Goal: Task Accomplishment & Management: Complete application form

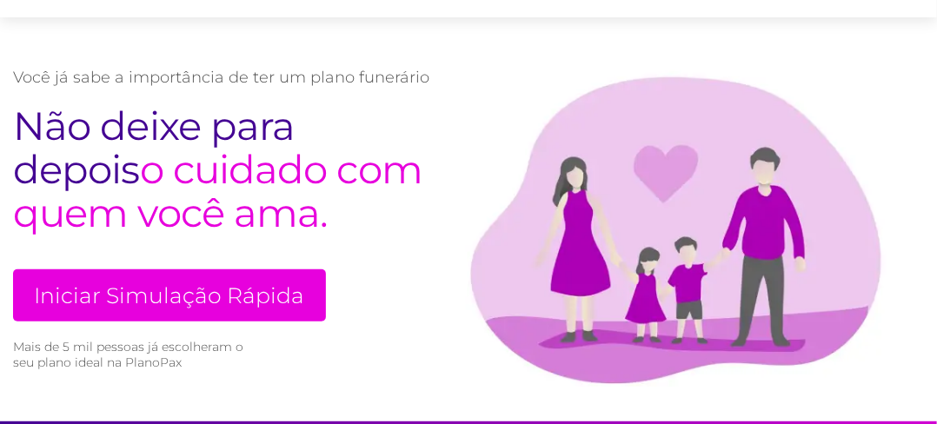
scroll to position [174, 0]
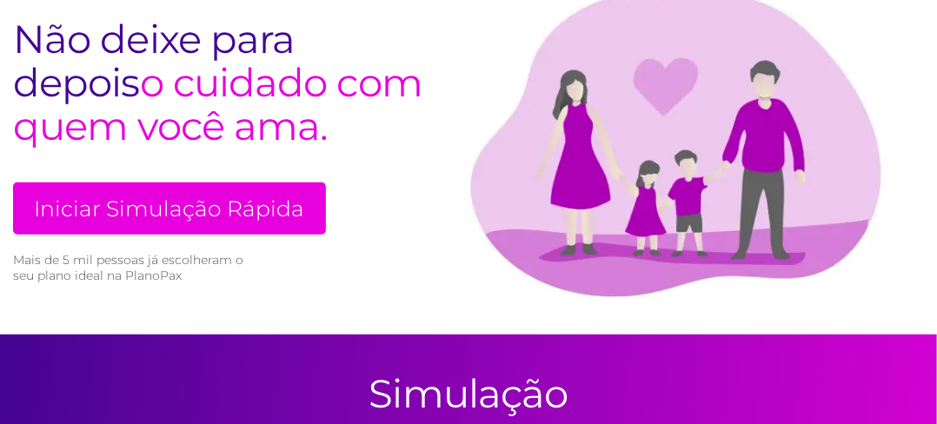
click at [202, 216] on link "Iniciar Simulação Rápida" at bounding box center [169, 208] width 313 height 52
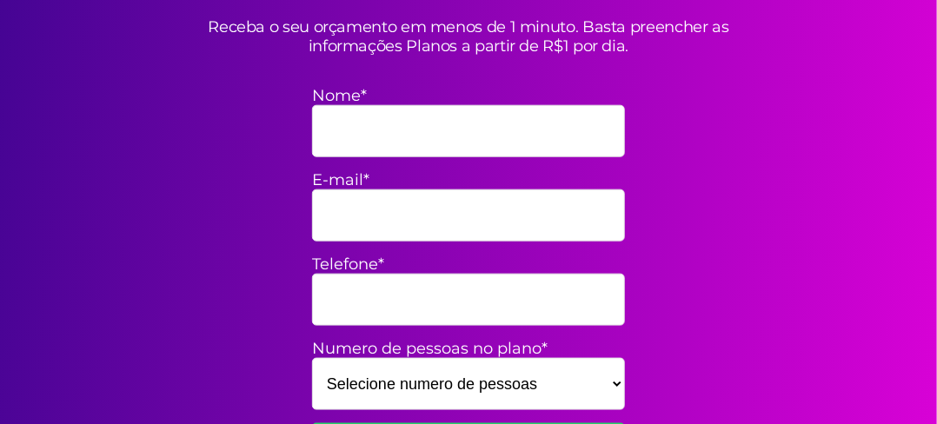
scroll to position [507, 0]
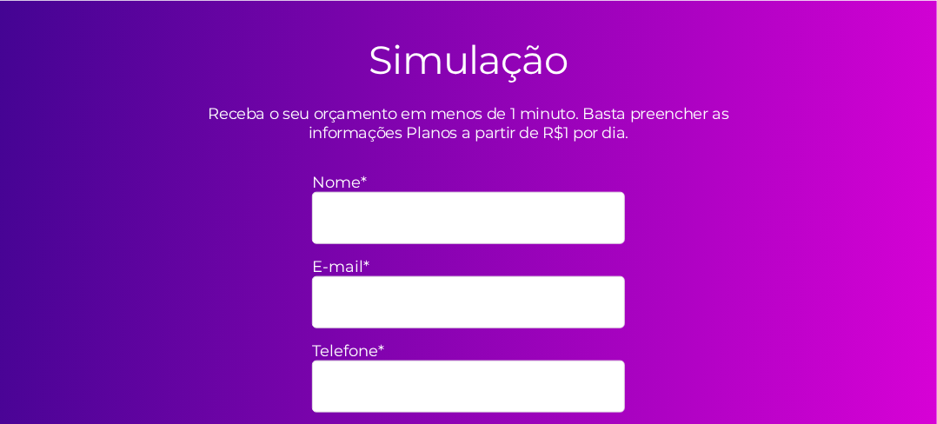
click at [444, 223] on input "Nome*" at bounding box center [468, 218] width 313 height 52
type input "bruna"
click at [424, 290] on input "E-mail*" at bounding box center [468, 302] width 313 height 52
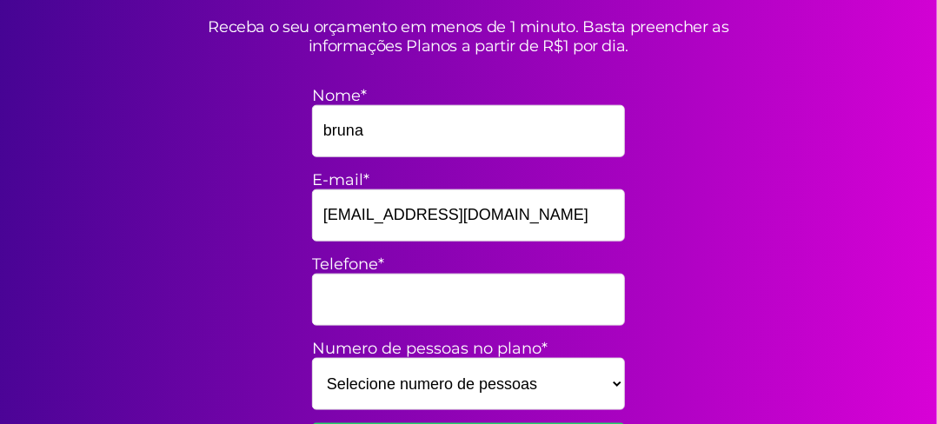
scroll to position [681, 0]
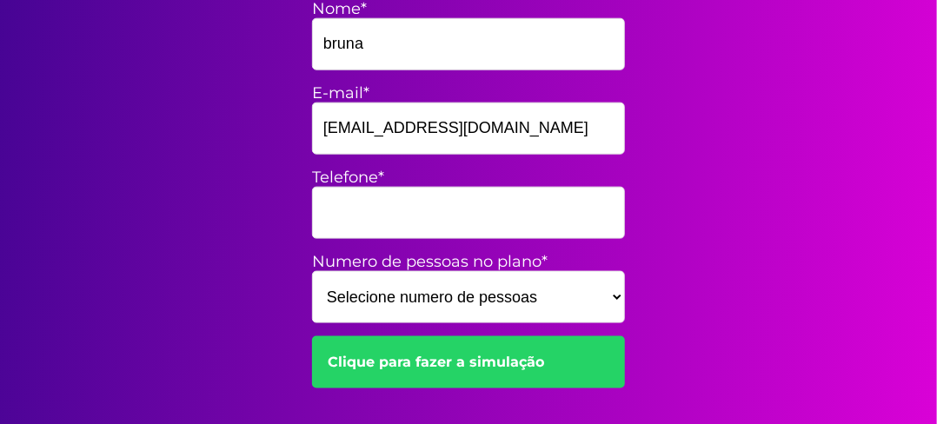
type input "[EMAIL_ADDRESS][DOMAIN_NAME]"
click at [462, 209] on input "Telefone*" at bounding box center [468, 213] width 313 height 52
type input "53981229995"
click at [438, 290] on select "Selecione numero de pessoas 1 2 3 4 5 6 7 8 9 10 11 12 13 14 15" at bounding box center [468, 297] width 313 height 52
select select "3"
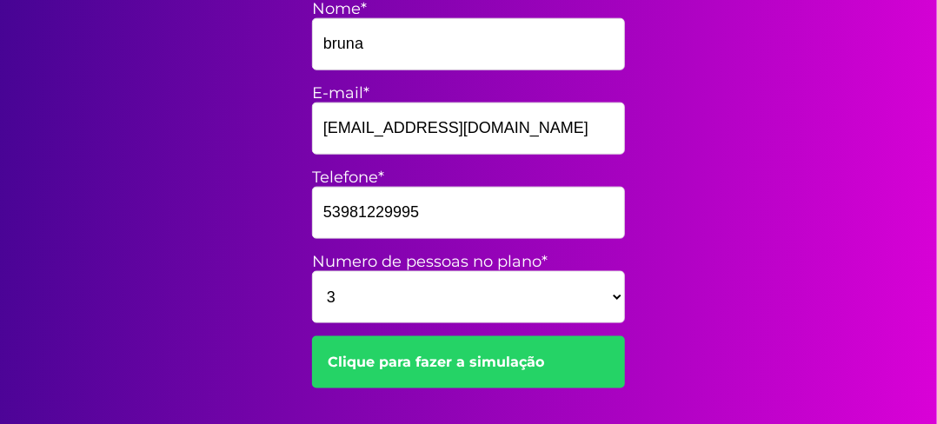
click at [312, 271] on select "Selecione numero de pessoas 1 2 3 4 5 6 7 8 9 10 11 12 13 14 15" at bounding box center [468, 297] width 313 height 52
click at [453, 372] on link "Clique para fazer a simulação" at bounding box center [468, 362] width 313 height 52
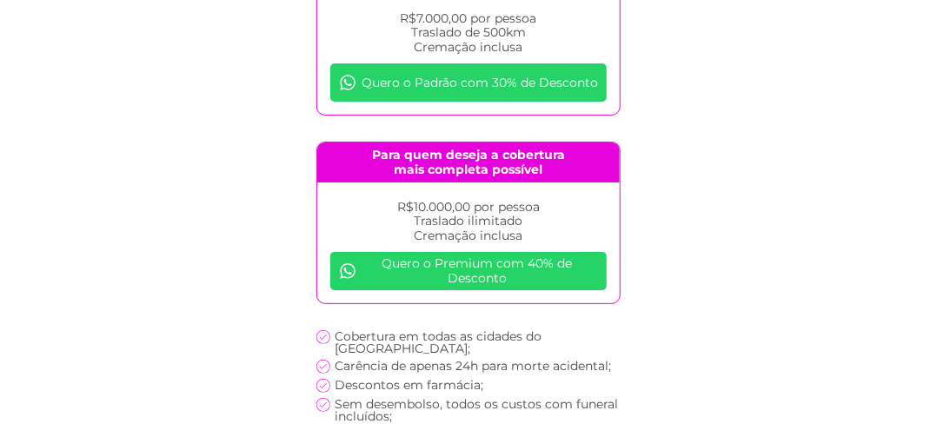
scroll to position [137, 0]
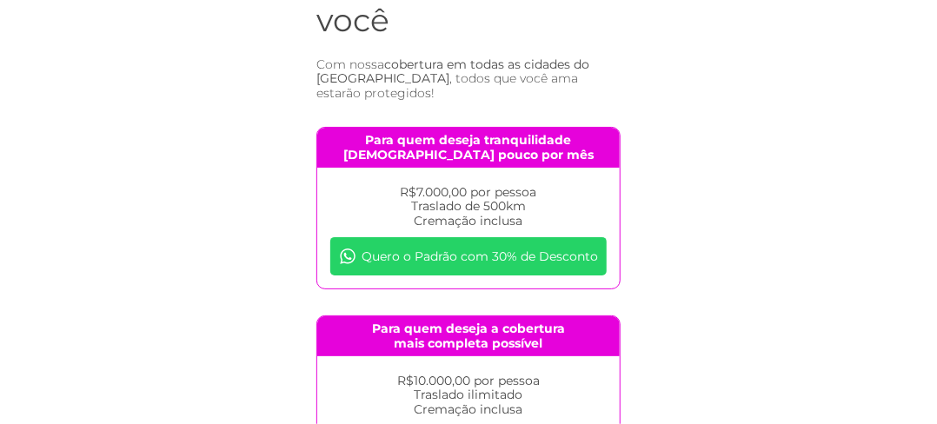
click at [455, 242] on link "Quero o Padrão com 30% de Desconto" at bounding box center [468, 256] width 276 height 38
